Goal: Transaction & Acquisition: Purchase product/service

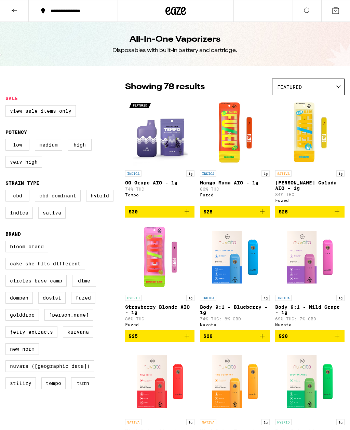
click at [260, 201] on link "INDICA 1g Mango Mama AIO - 1g 86% THC Fuzed" at bounding box center [234, 152] width 69 height 107
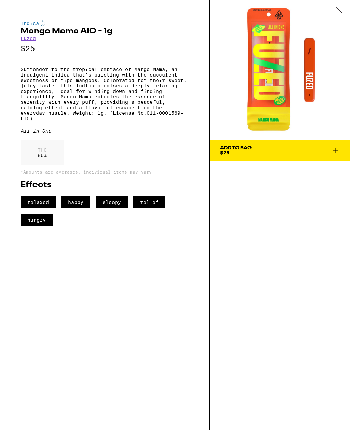
click at [338, 144] on button "Add To Bag $25" at bounding box center [280, 150] width 140 height 20
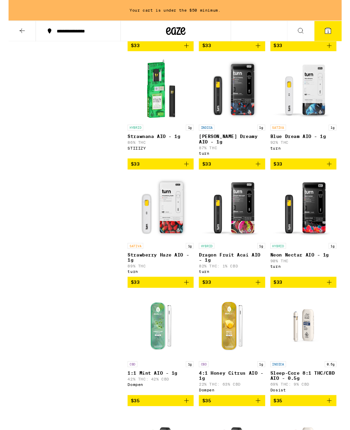
scroll to position [2189, 0]
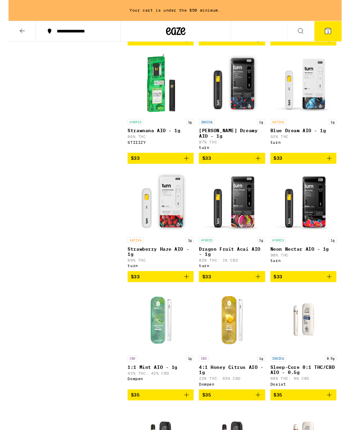
click at [264, 172] on button "$33" at bounding box center [234, 167] width 69 height 12
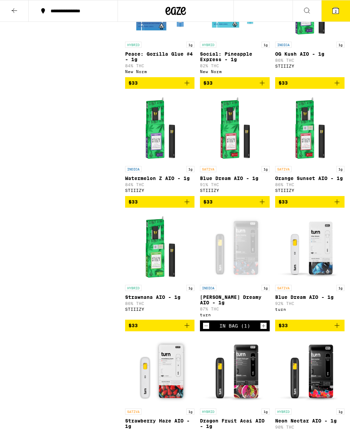
scroll to position [2003, 0]
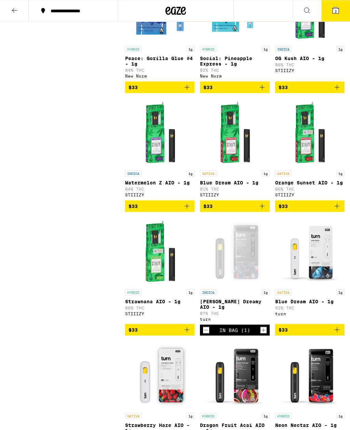
click at [331, 6] on icon at bounding box center [335, 10] width 8 height 8
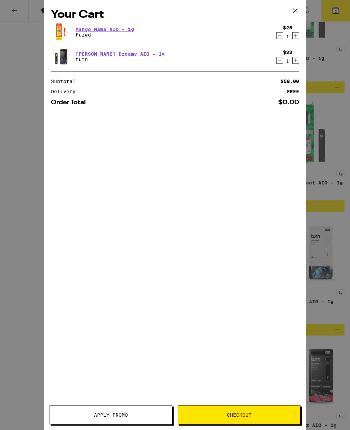
scroll to position [2003, 0]
